Goal: Task Accomplishment & Management: Use online tool/utility

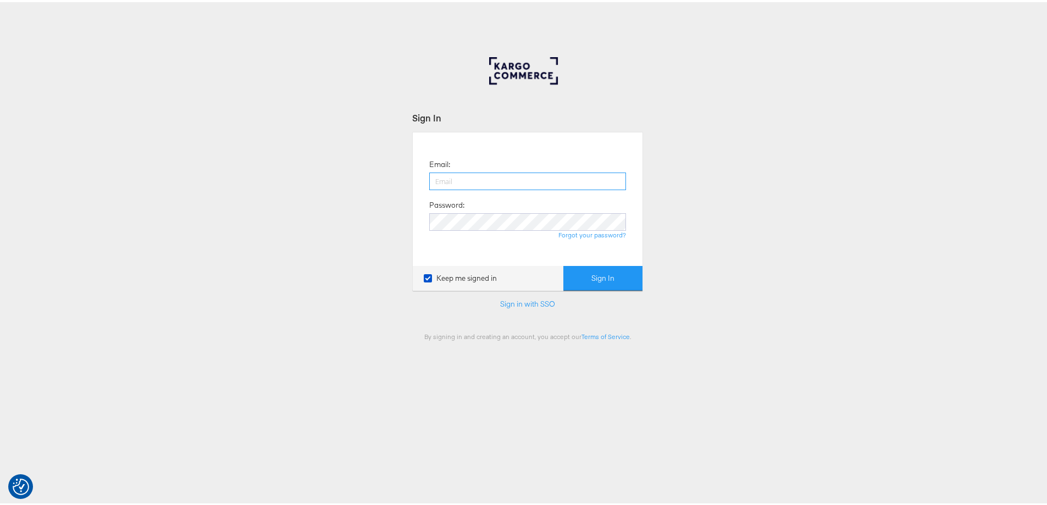
type input "[EMAIL_ADDRESS][DOMAIN_NAME]"
click at [608, 278] on button "Sign In" at bounding box center [602, 276] width 79 height 25
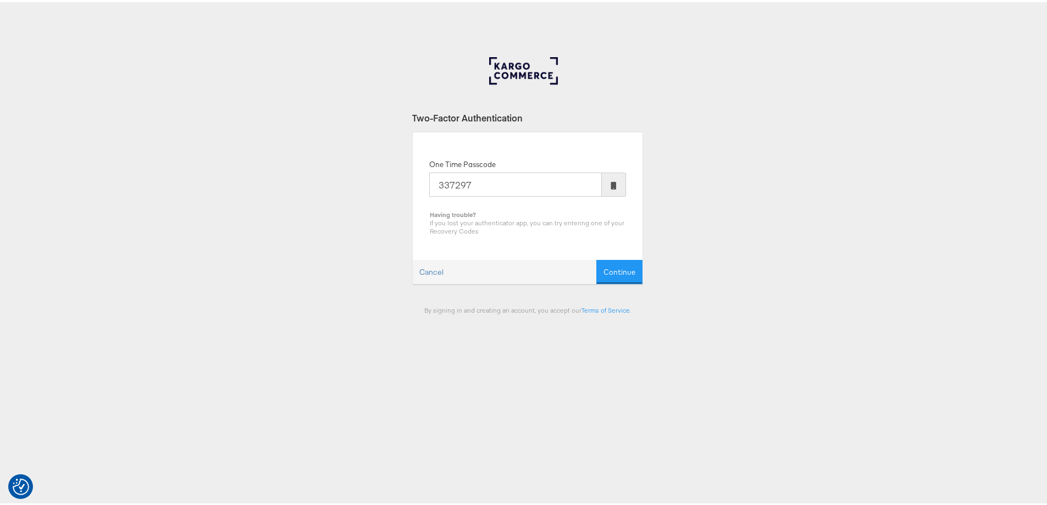
type input "337297"
click at [608, 278] on button "Continue" at bounding box center [619, 270] width 46 height 25
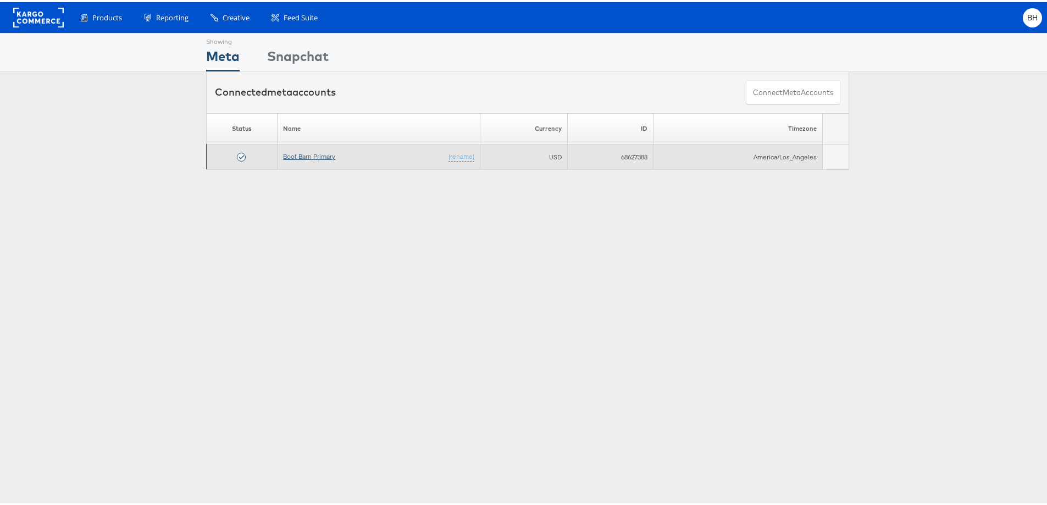
click at [303, 155] on link "Boot Barn Primary" at bounding box center [309, 154] width 52 height 8
click at [327, 152] on link "Boot Barn Primary" at bounding box center [309, 154] width 52 height 8
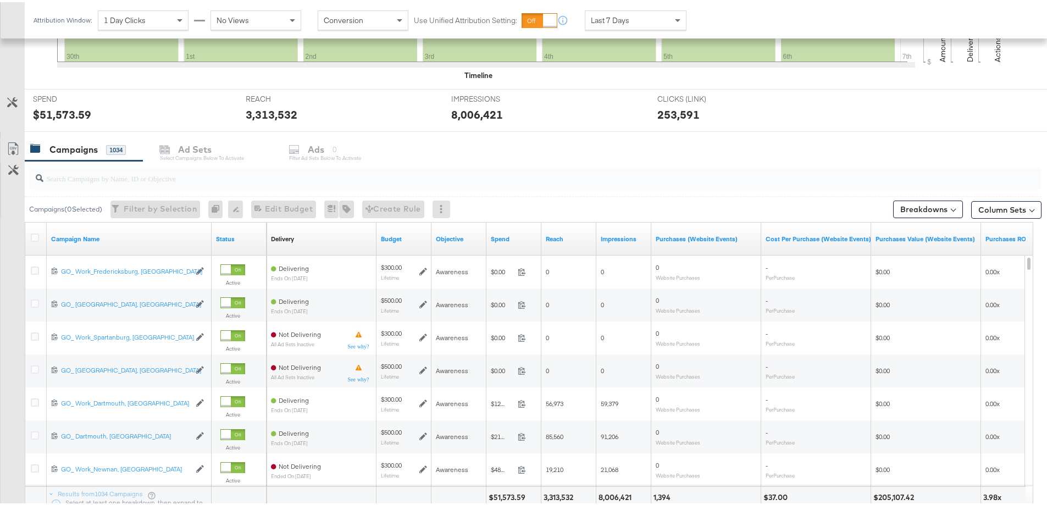
scroll to position [385, 0]
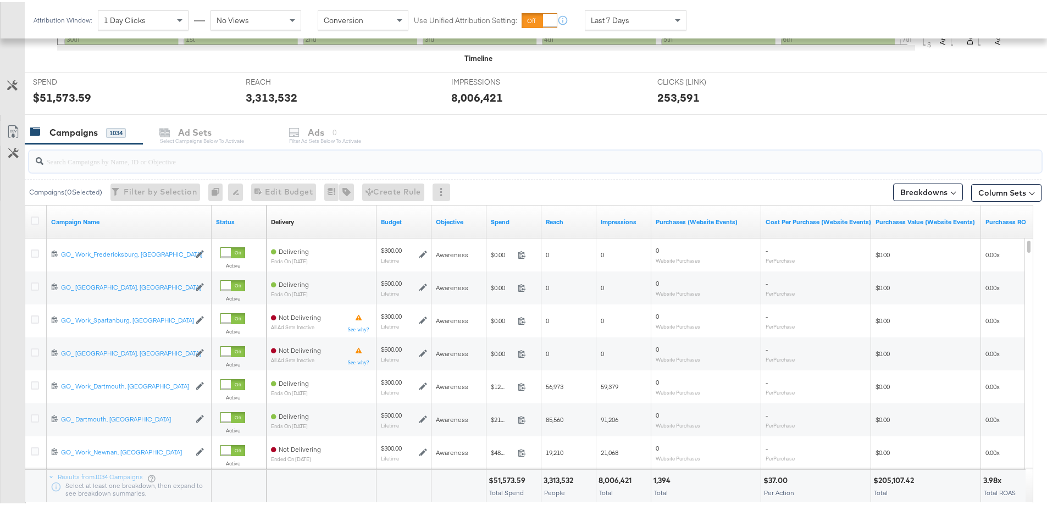
click at [117, 158] on input "search" at bounding box center [495, 154] width 905 height 21
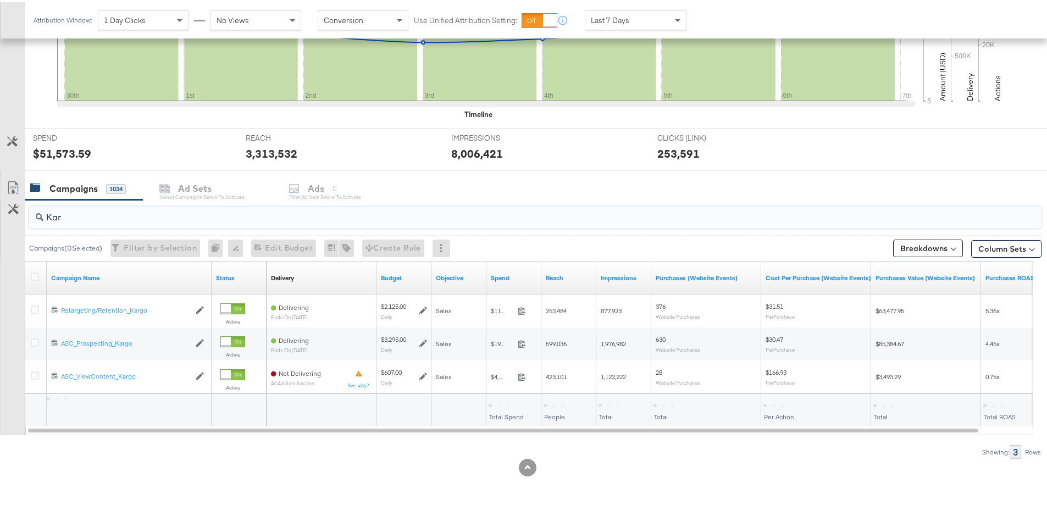
scroll to position [329, 0]
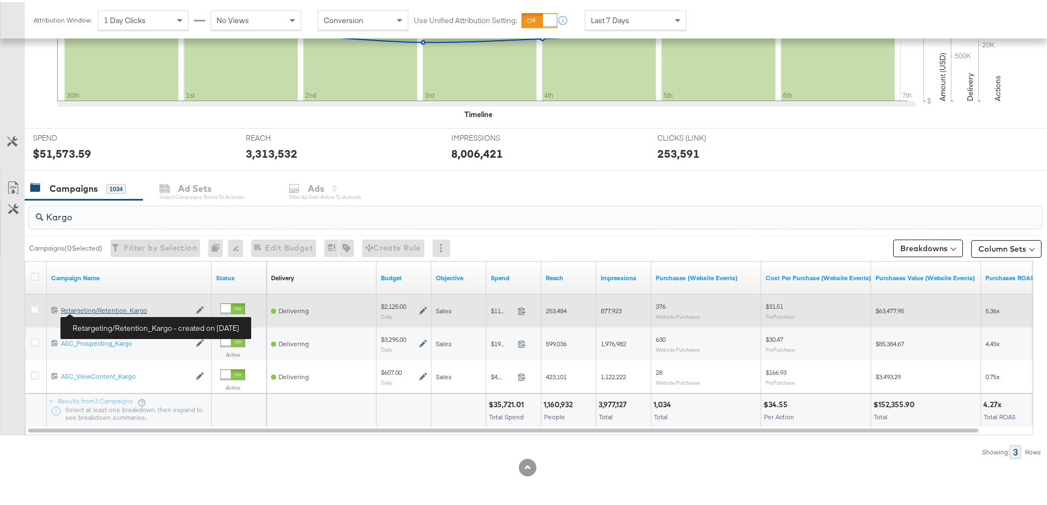
type input "Kargo"
click at [102, 310] on div "Retargeting/Retention_Kargo Retargeting/Retention_Kargo" at bounding box center [125, 308] width 129 height 9
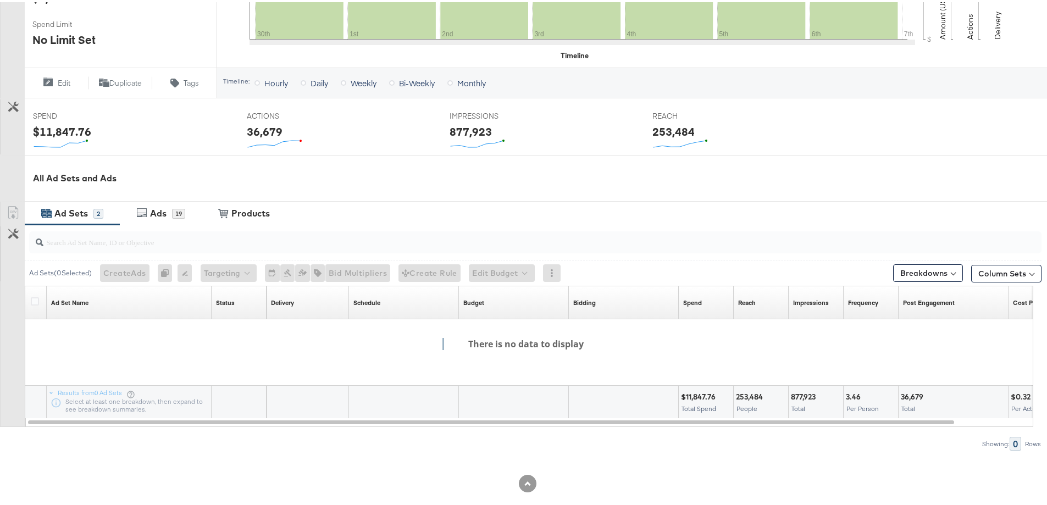
scroll to position [360, 0]
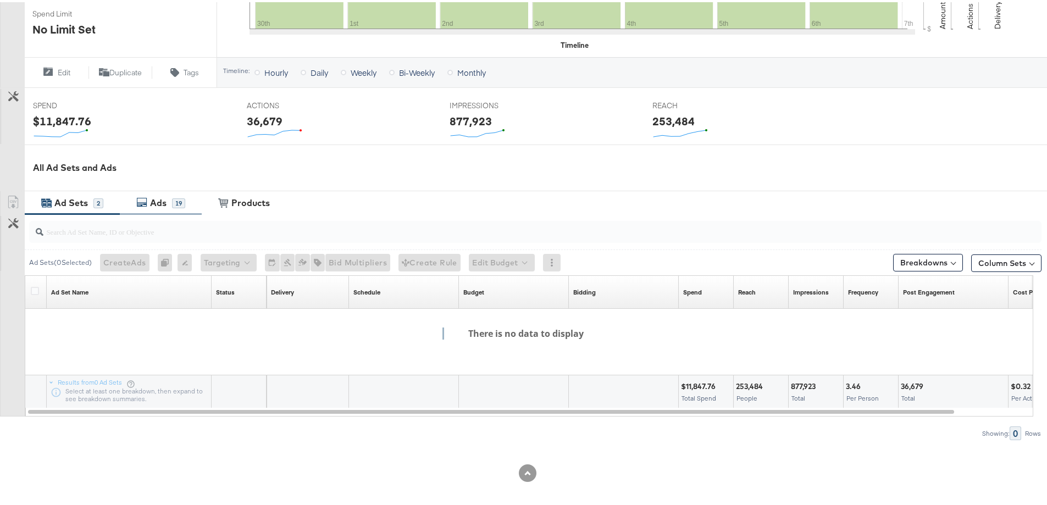
click at [168, 203] on div "Ads" at bounding box center [159, 201] width 25 height 13
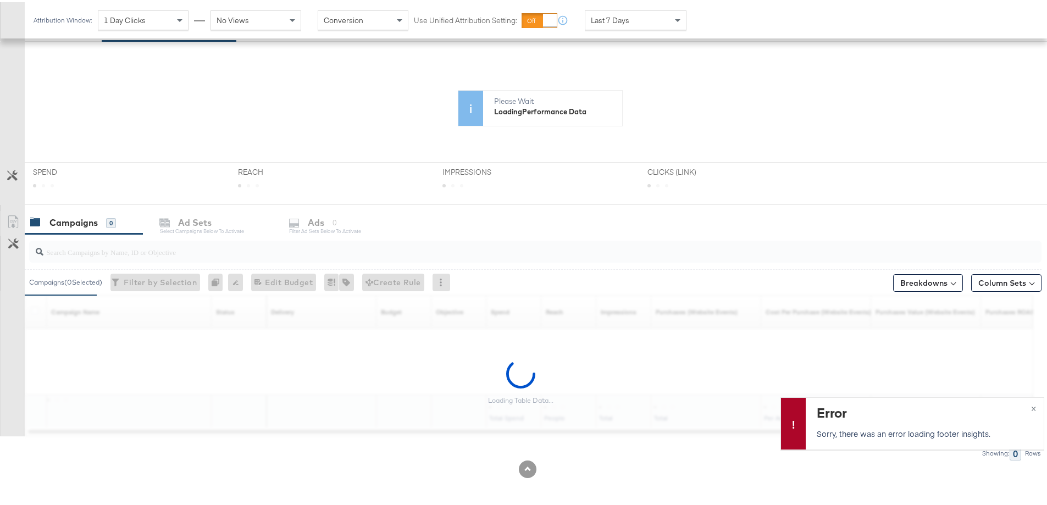
scroll to position [202, 0]
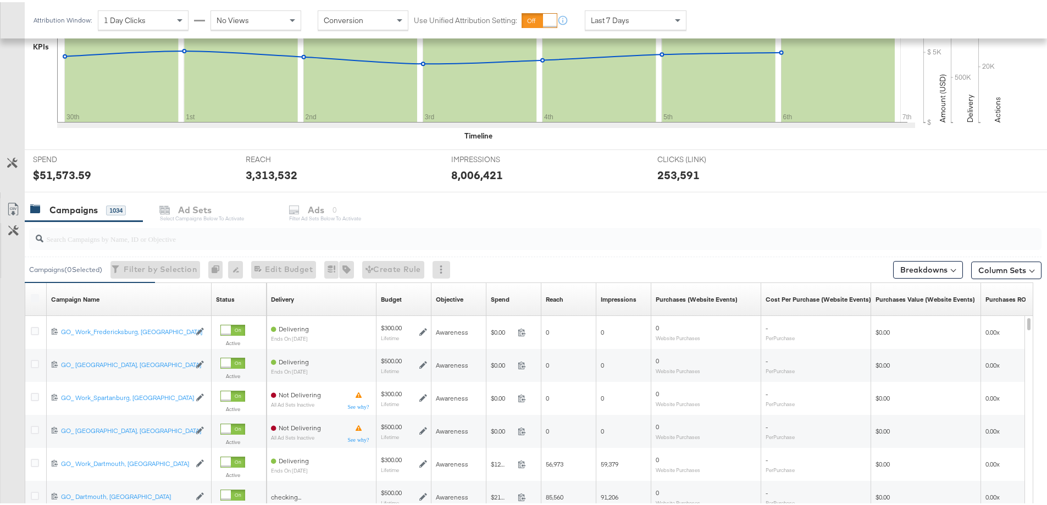
scroll to position [385, 0]
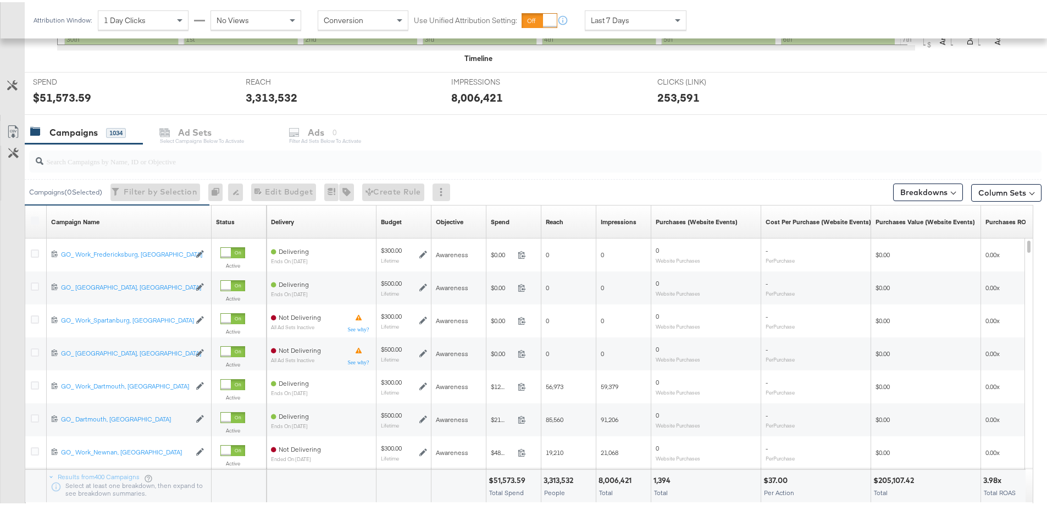
click at [187, 162] on input "search" at bounding box center [495, 154] width 905 height 21
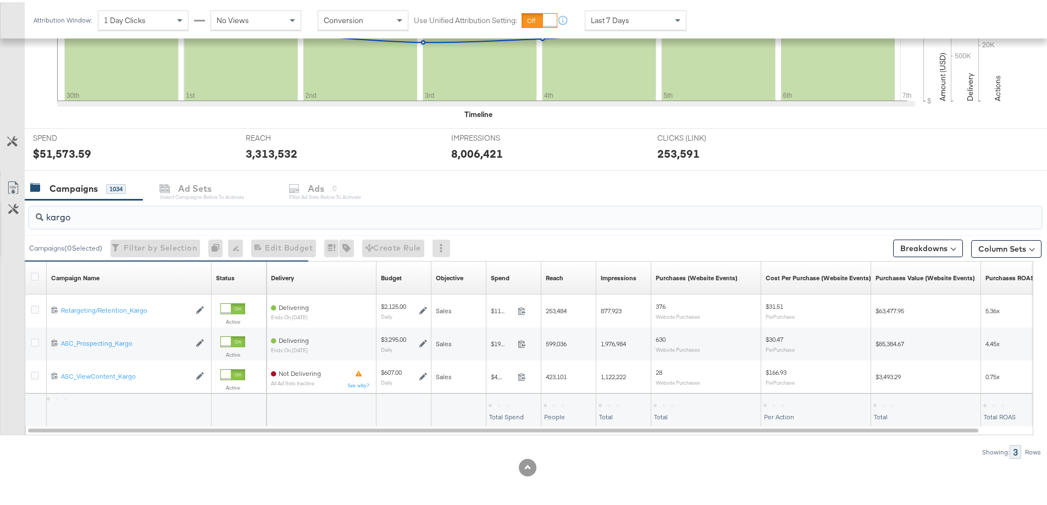
scroll to position [329, 0]
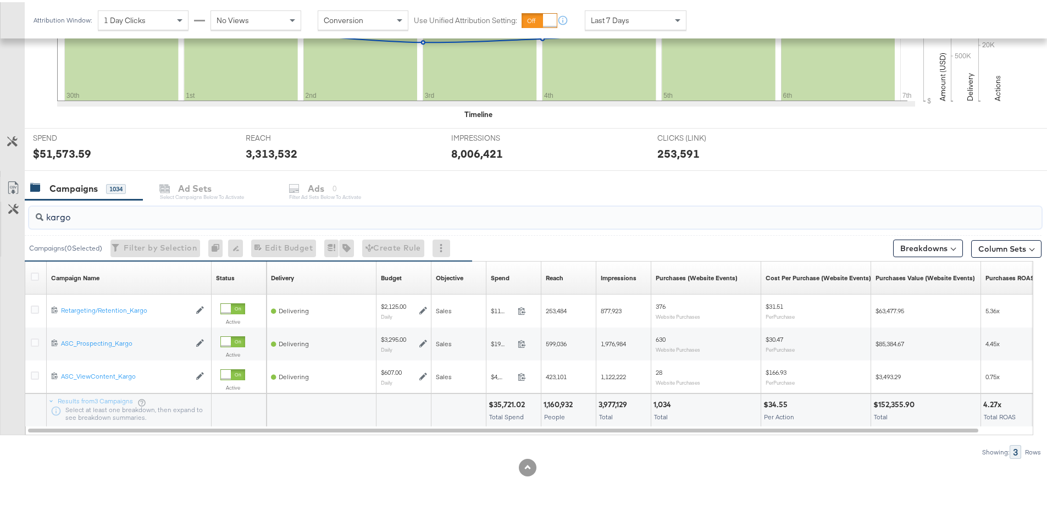
type input "kargo"
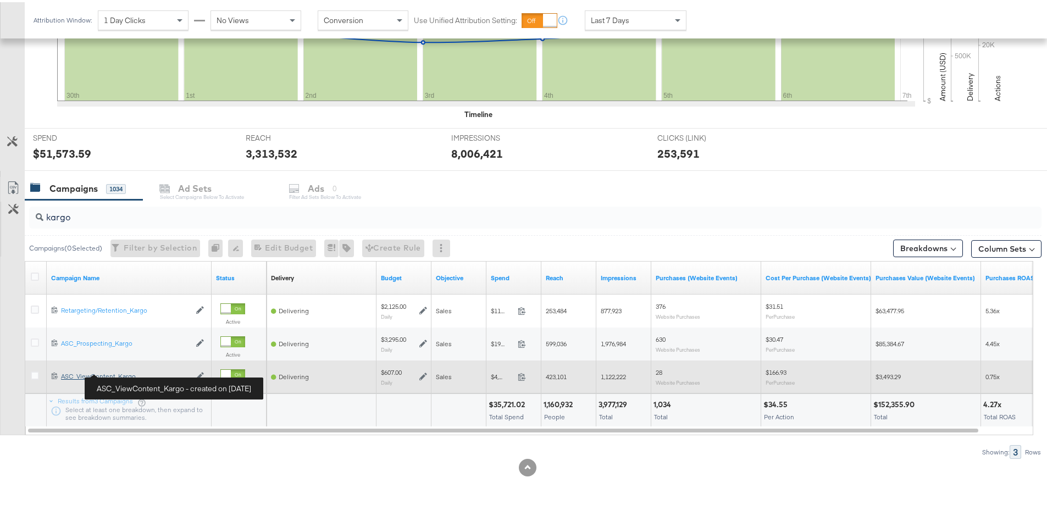
click at [112, 375] on div "ASC_ViewContent_Kargo ASC_ViewContent_Kargo" at bounding box center [125, 374] width 129 height 9
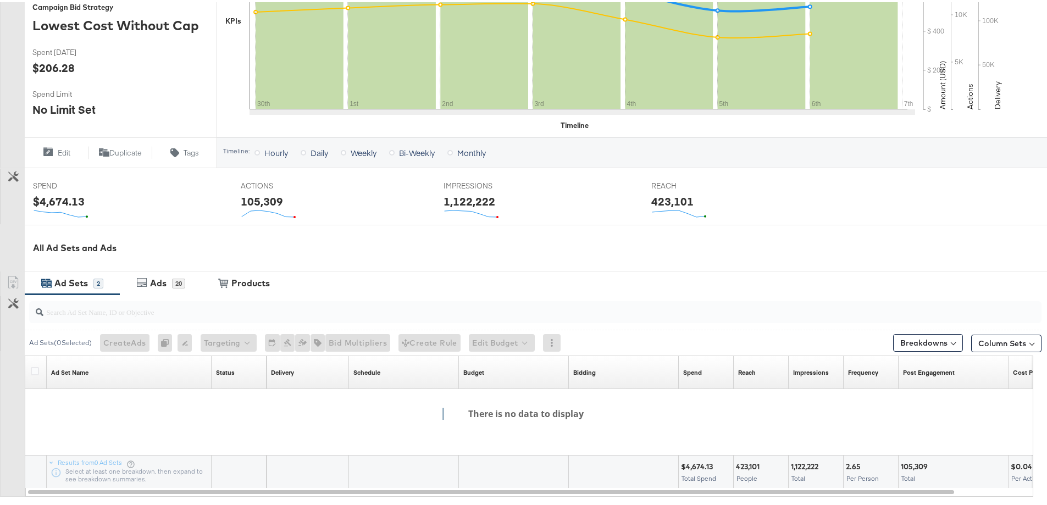
scroll to position [330, 0]
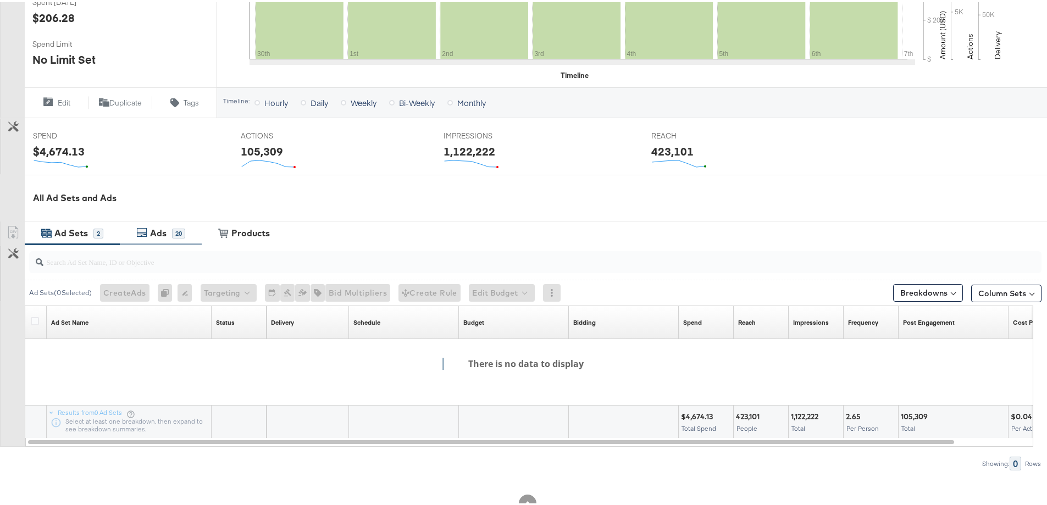
click at [159, 235] on div "Ads" at bounding box center [158, 231] width 16 height 13
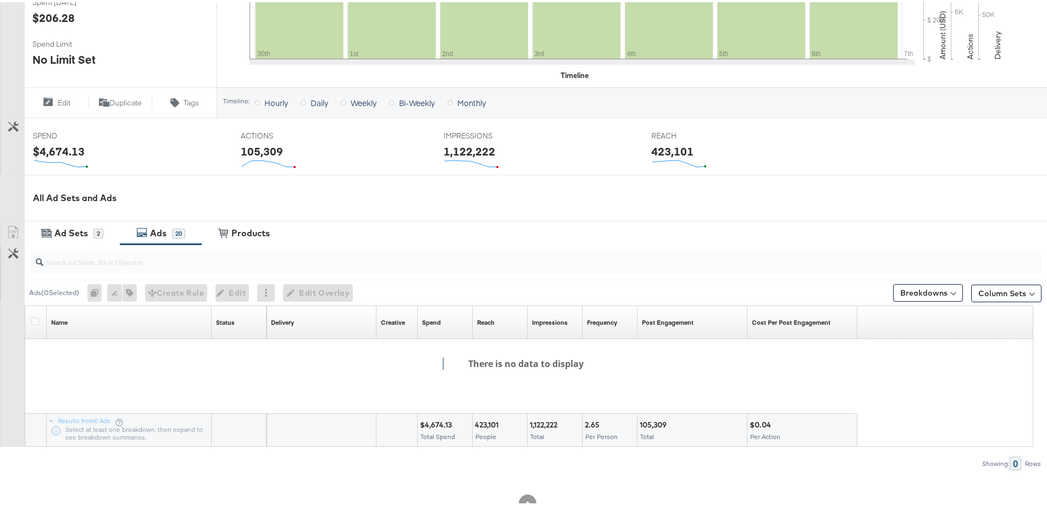
scroll to position [360, 0]
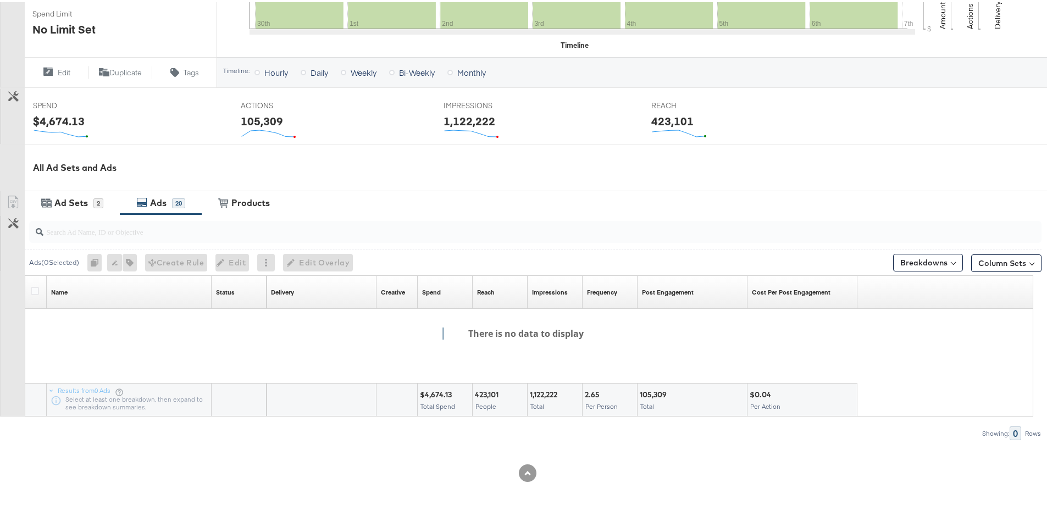
click at [395, 68] on icon at bounding box center [391, 70] width 5 height 5
click at [0, 0] on input "Bi-Weekly" at bounding box center [0, 0] width 0 height 0
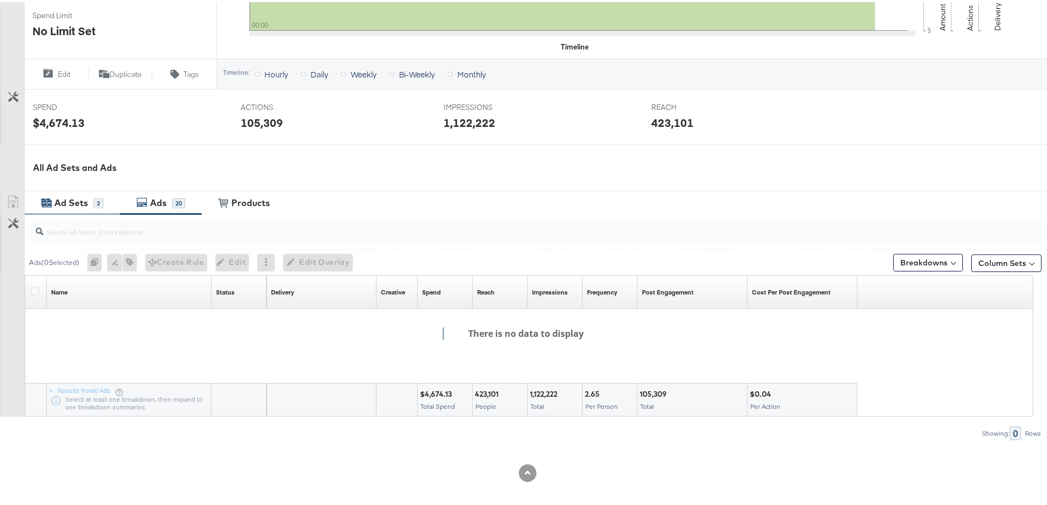
click at [76, 203] on div "Ad Sets" at bounding box center [71, 201] width 34 height 13
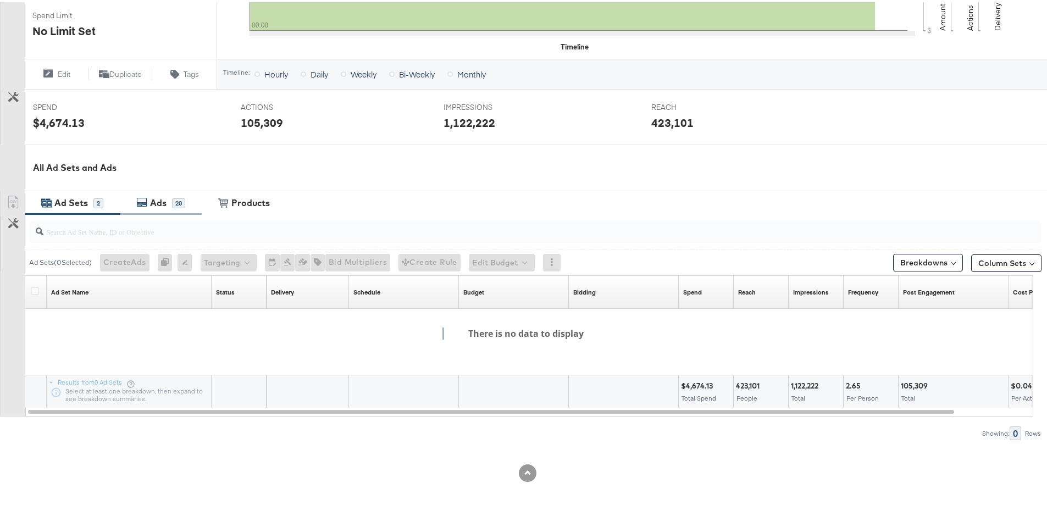
click at [154, 206] on div "Ads" at bounding box center [158, 201] width 16 height 13
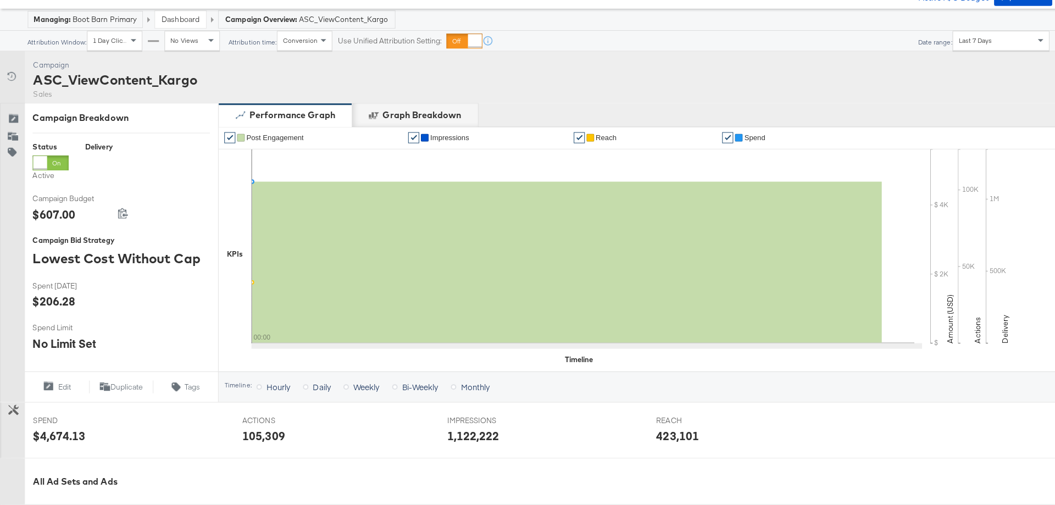
scroll to position [0, 0]
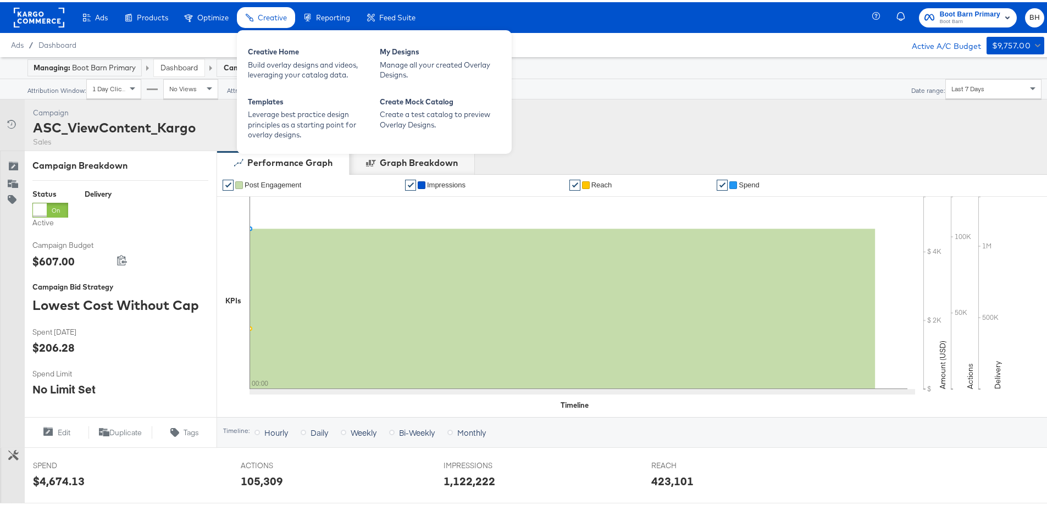
click at [269, 21] on div "Creative" at bounding box center [266, 15] width 58 height 21
click at [298, 48] on div "Creative Home" at bounding box center [308, 51] width 121 height 13
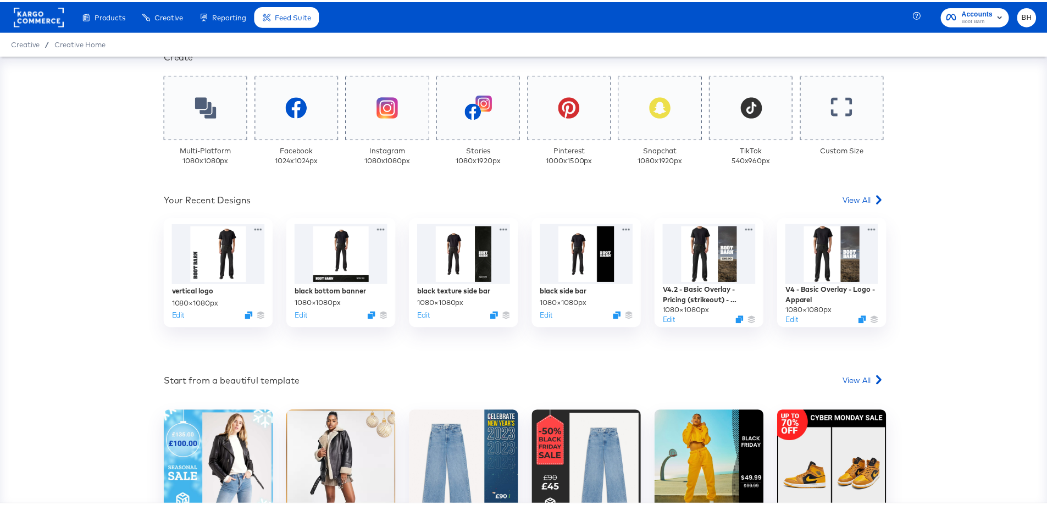
scroll to position [245, 0]
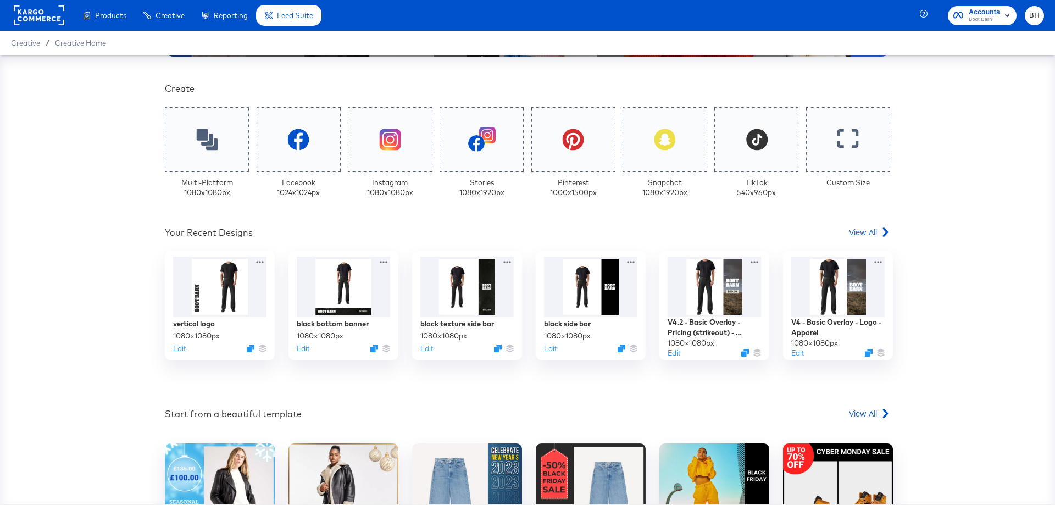
click at [864, 232] on span "View All" at bounding box center [863, 231] width 28 height 11
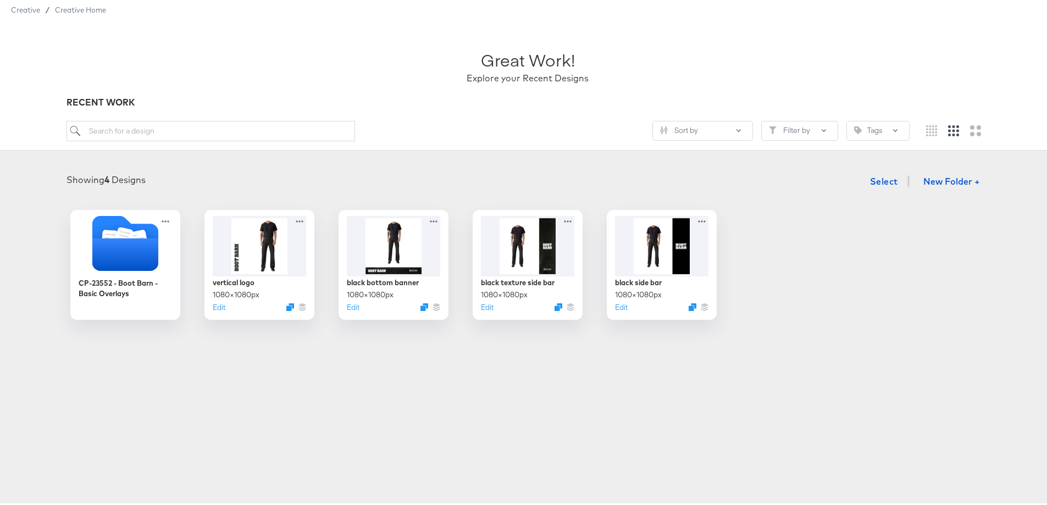
scroll to position [55, 0]
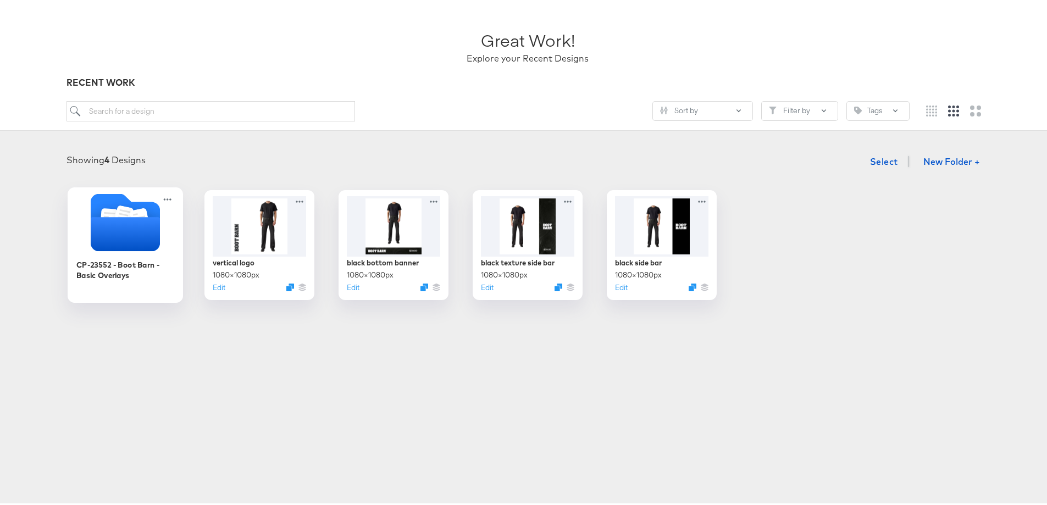
click at [124, 206] on icon "Folder" at bounding box center [123, 214] width 19 height 22
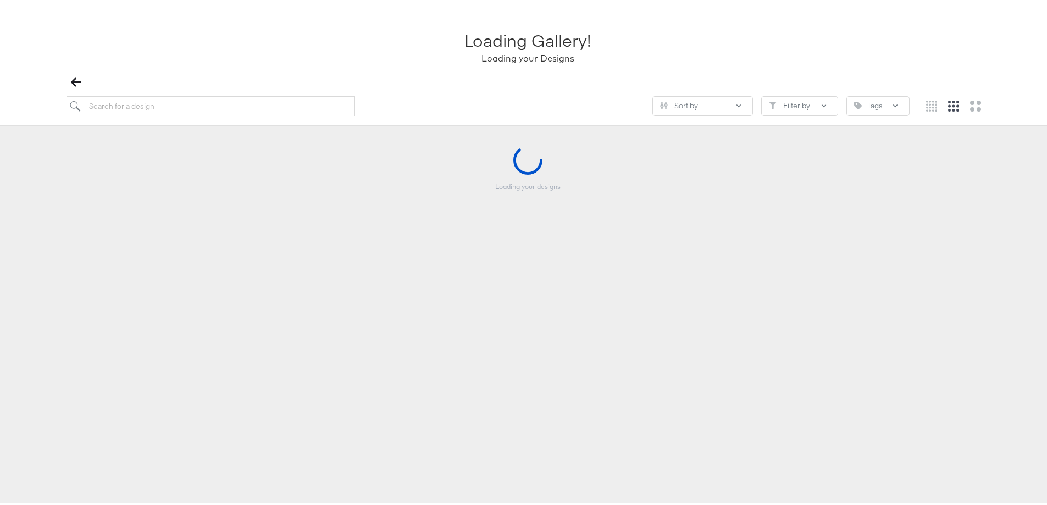
click at [124, 206] on div "Loading your designs" at bounding box center [527, 198] width 1033 height 110
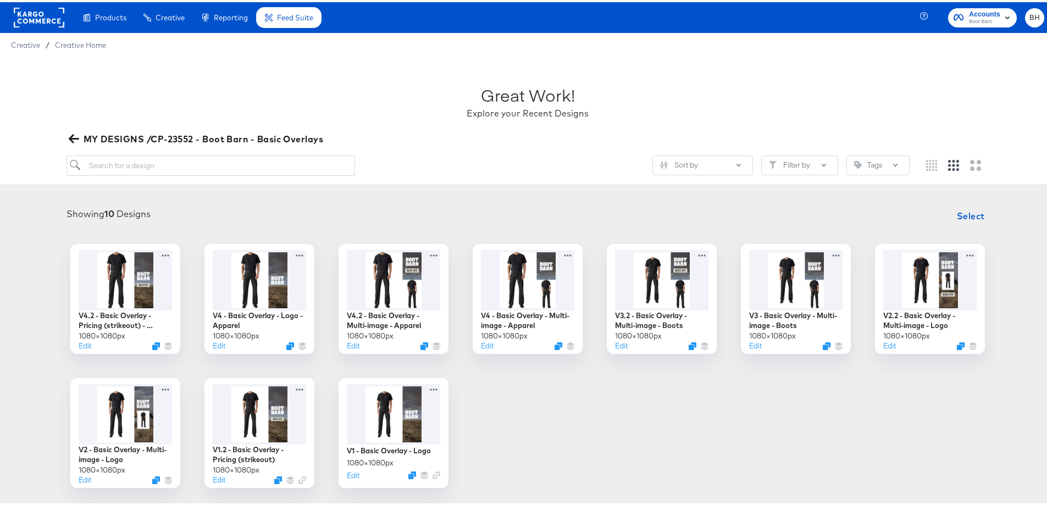
scroll to position [55, 0]
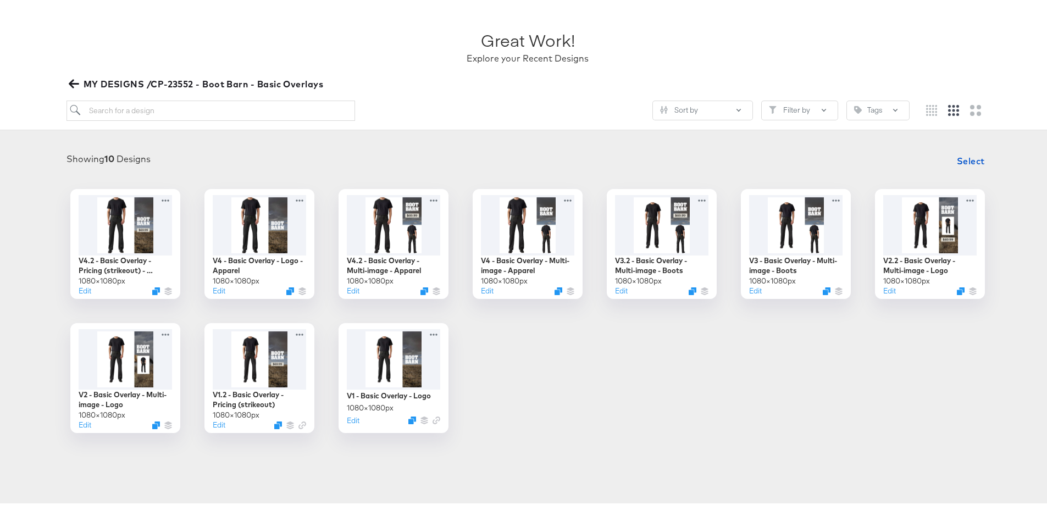
click at [87, 83] on span "MY DESIGNS /CP-23552 - Boot Barn - Basic Overlays" at bounding box center [197, 81] width 253 height 15
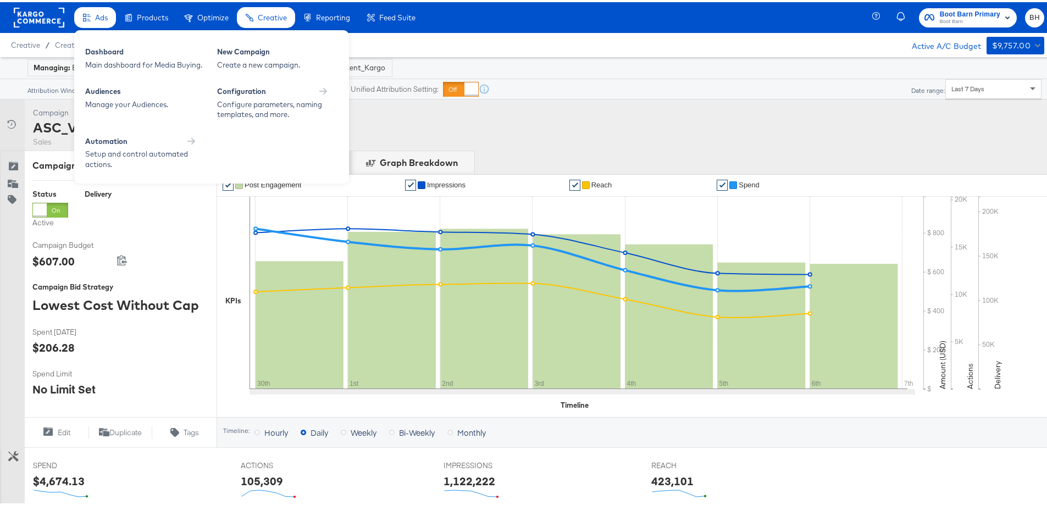
click at [98, 16] on span "Ads" at bounding box center [101, 15] width 13 height 9
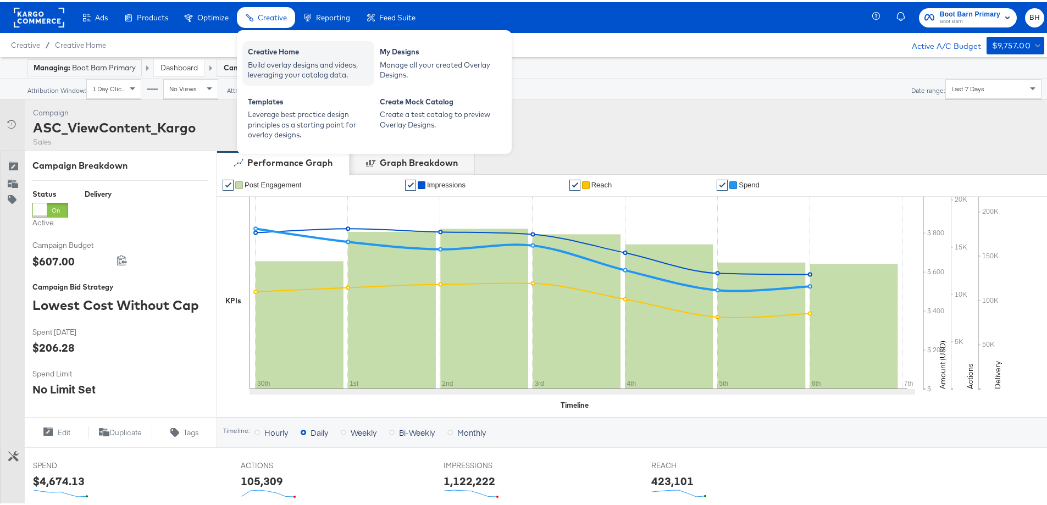
click at [289, 62] on div "Build overlay designs and videos, leveraging your catalog data." at bounding box center [308, 68] width 121 height 20
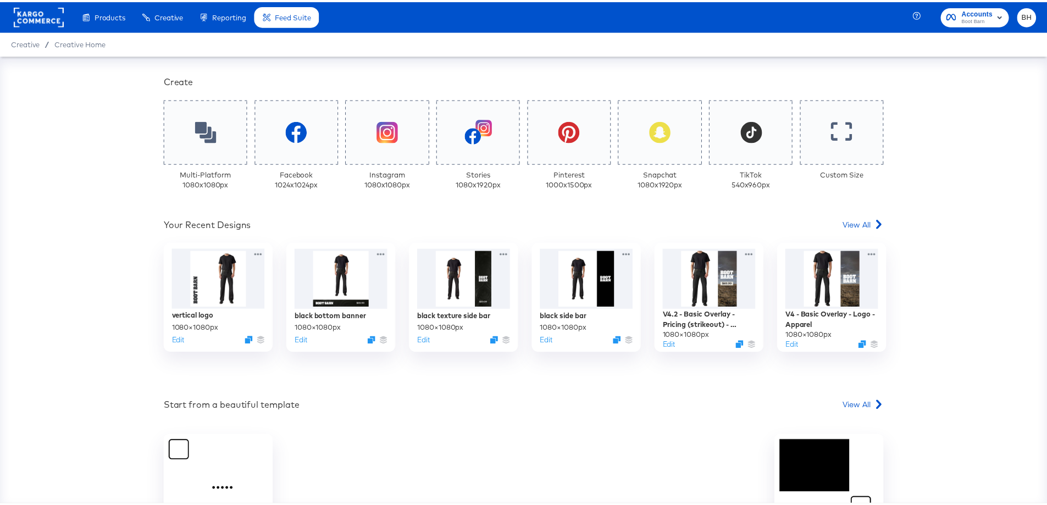
scroll to position [245, 0]
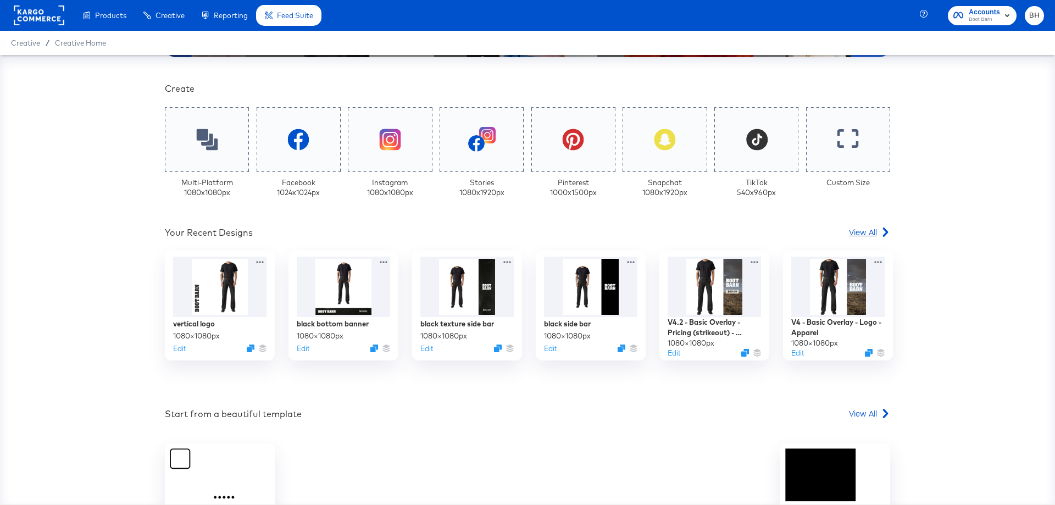
click at [861, 237] on span "View All" at bounding box center [863, 231] width 28 height 11
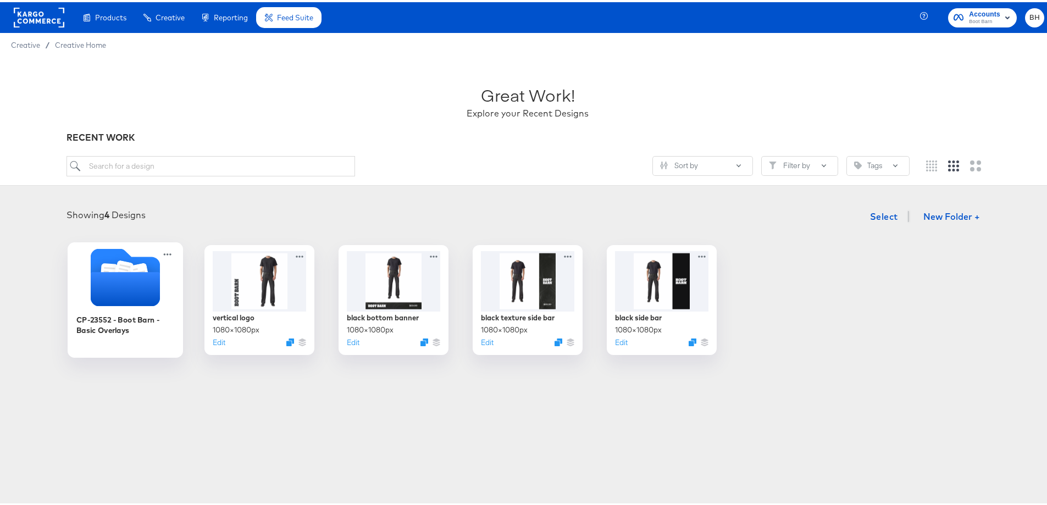
click at [124, 285] on icon "Folder" at bounding box center [125, 287] width 69 height 34
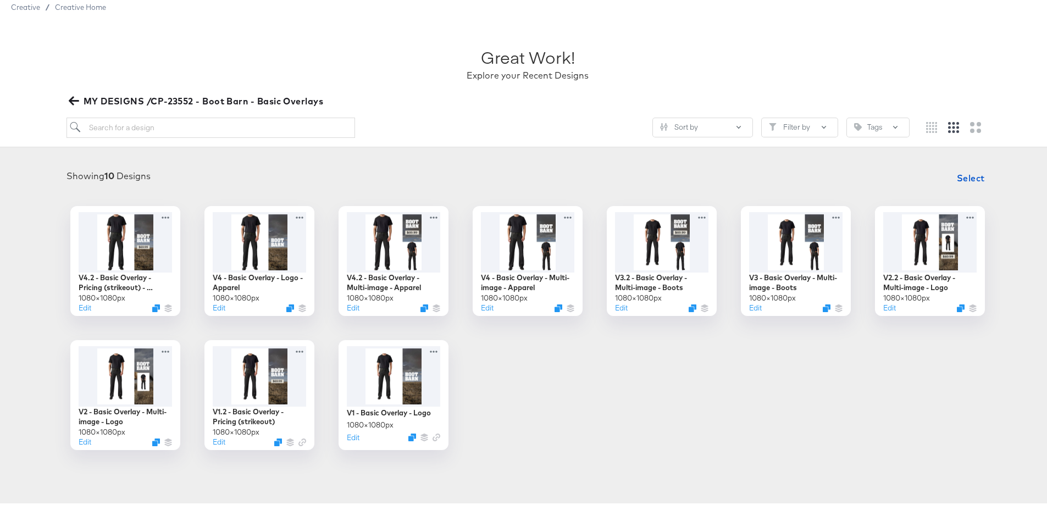
scroll to position [55, 0]
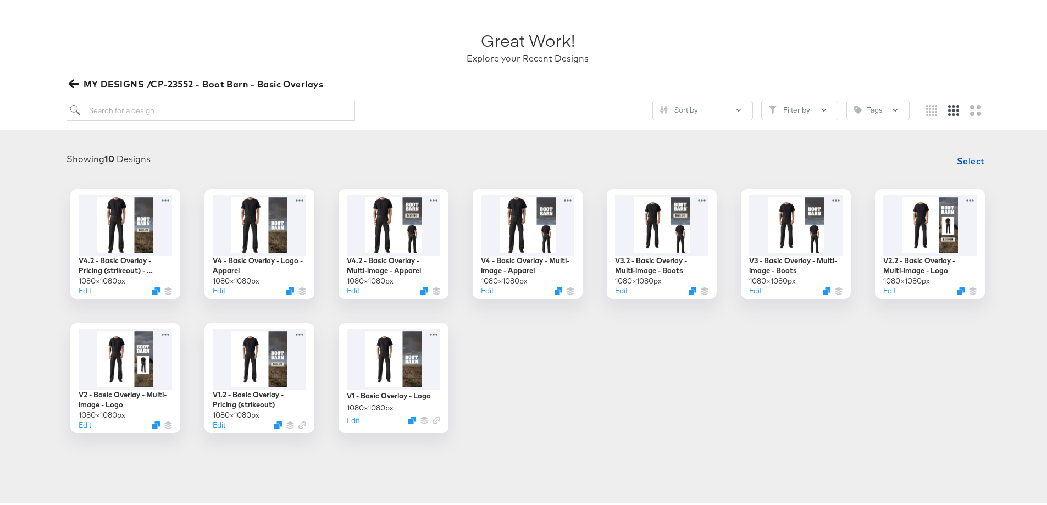
click at [76, 81] on icon "button" at bounding box center [74, 81] width 10 height 10
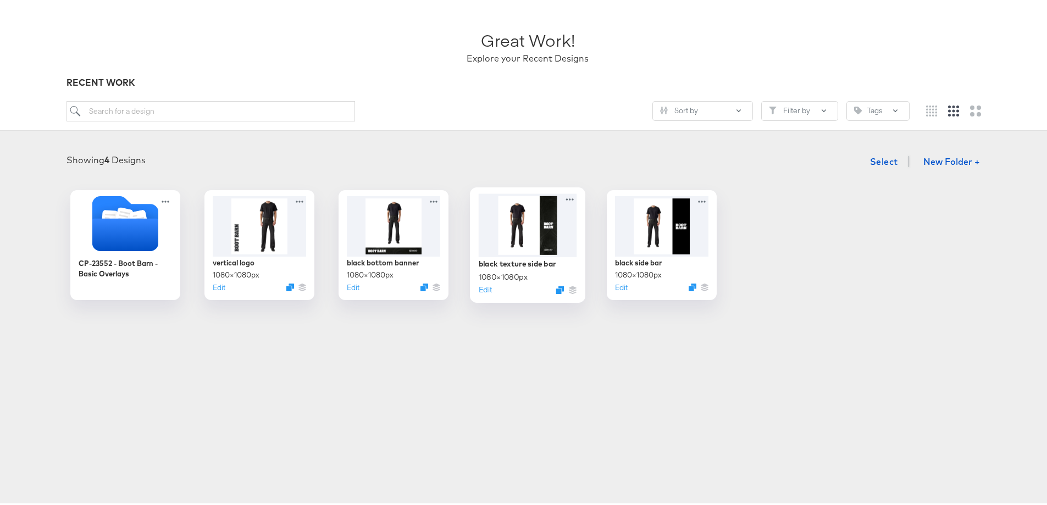
click at [543, 231] on div at bounding box center [528, 222] width 98 height 63
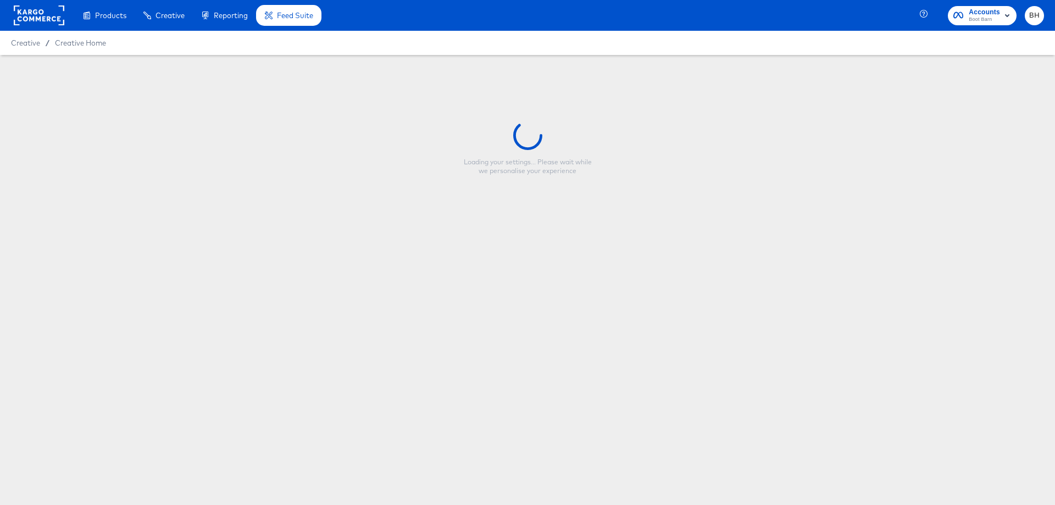
type input "black texture side bar"
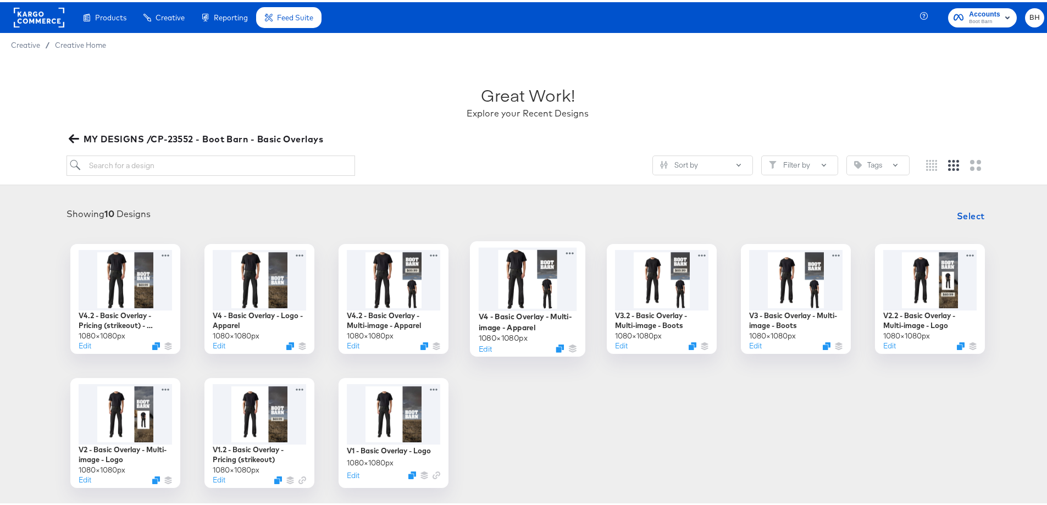
click at [513, 300] on div at bounding box center [528, 276] width 98 height 63
click at [76, 140] on icon "button" at bounding box center [74, 136] width 10 height 10
